Goal: Find specific page/section: Find specific page/section

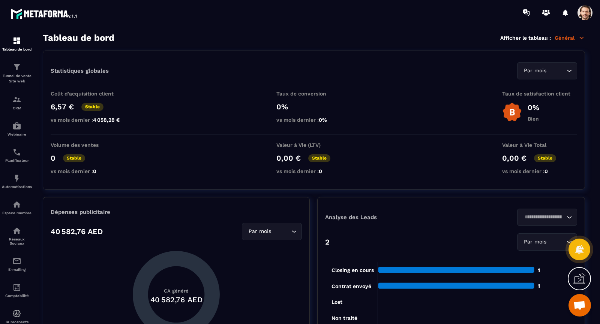
click at [585, 17] on span at bounding box center [584, 12] width 15 height 15
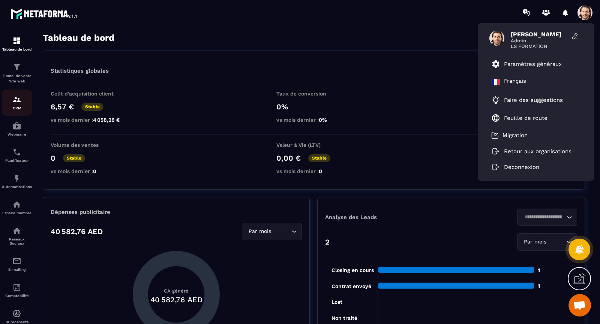
click at [15, 102] on img at bounding box center [16, 99] width 9 height 9
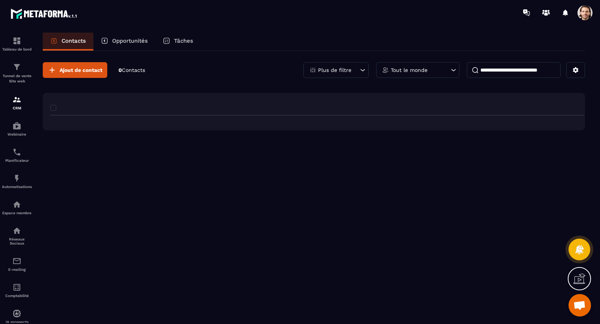
click at [15, 102] on link "CRM" at bounding box center [17, 103] width 30 height 26
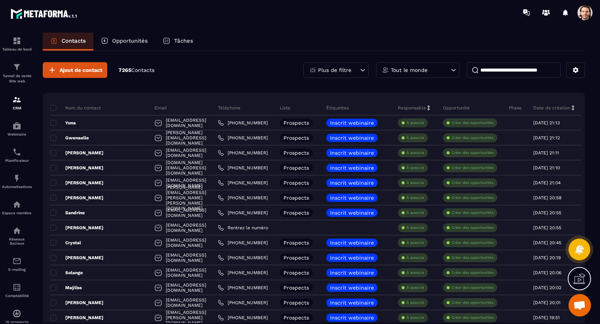
click at [506, 67] on input at bounding box center [514, 70] width 94 height 16
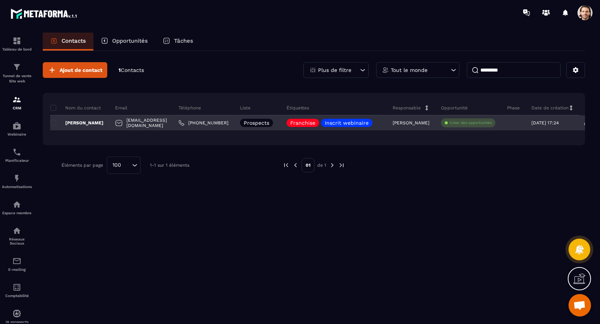
type input "*********"
click at [79, 123] on p "[PERSON_NAME]" at bounding box center [76, 123] width 53 height 6
